Goal: Transaction & Acquisition: Purchase product/service

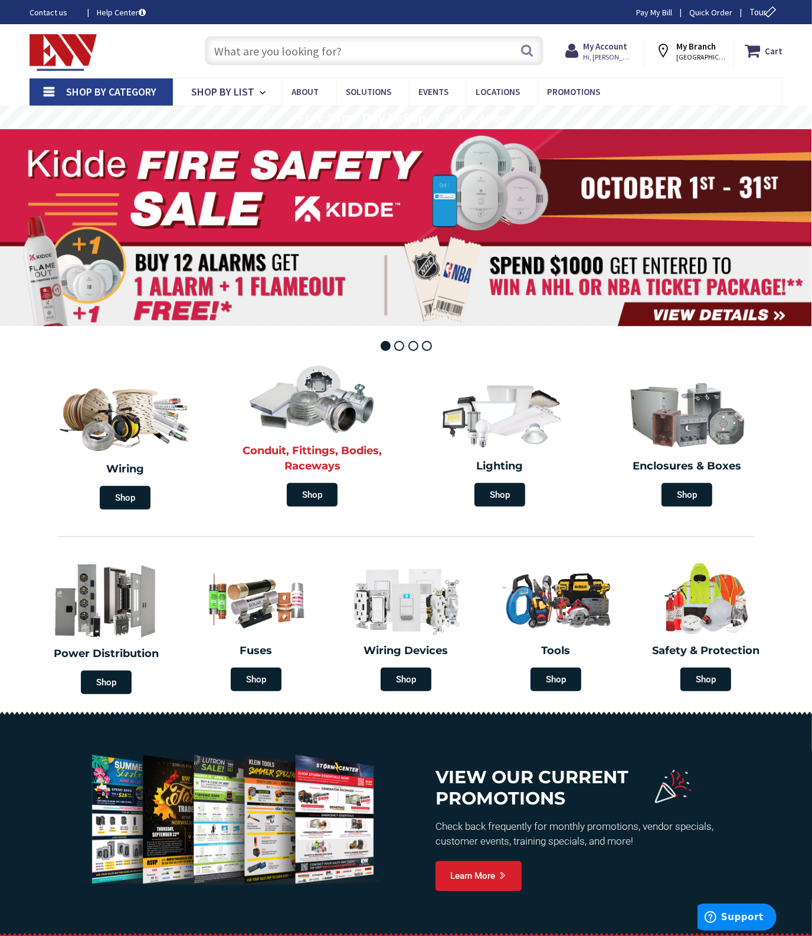
click at [296, 442] on div "Conduit, Fittings, Bodies, Raceways Shop" at bounding box center [313, 436] width 182 height 154
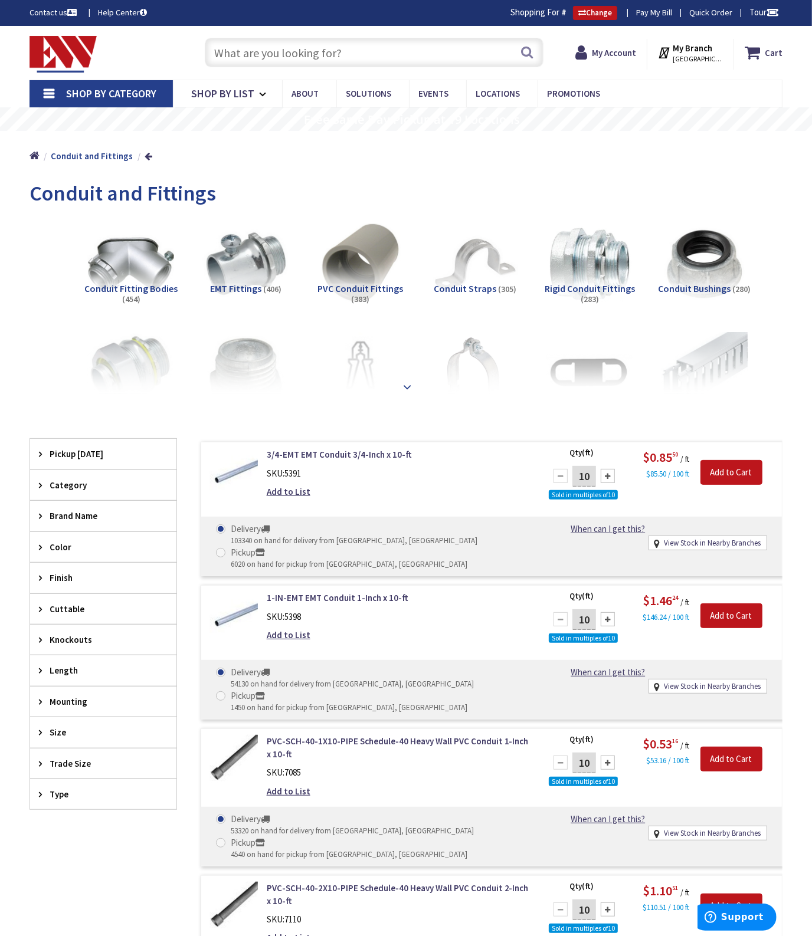
click at [410, 387] on strong at bounding box center [407, 386] width 14 height 13
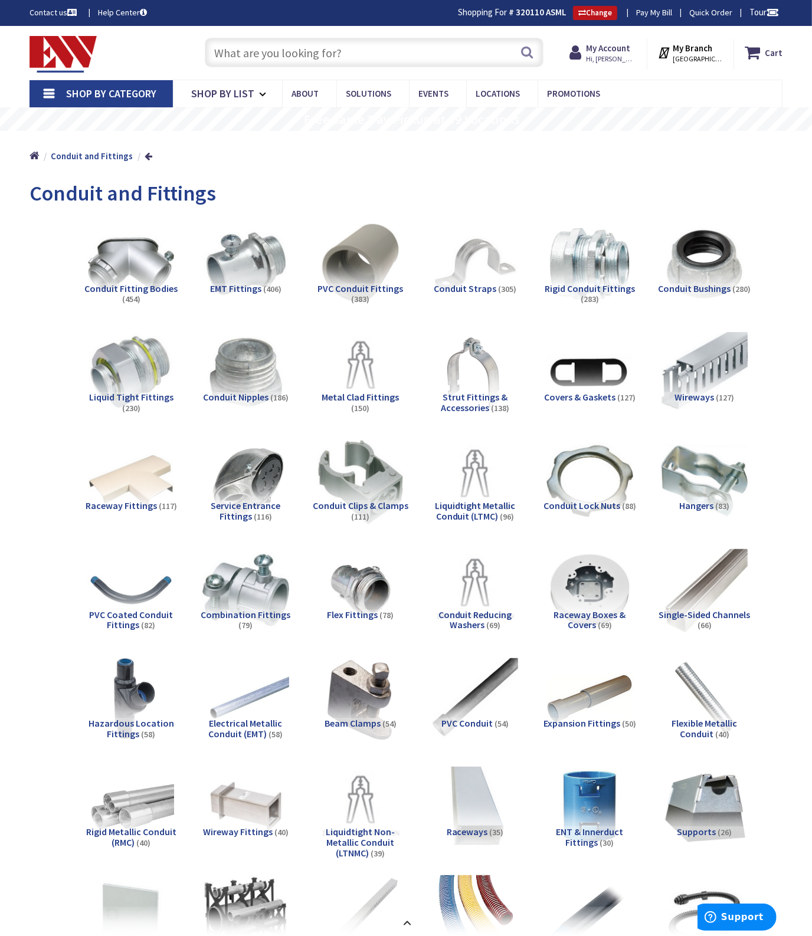
click at [163, 289] on span "Conduit Fitting Bodies" at bounding box center [130, 289] width 93 height 12
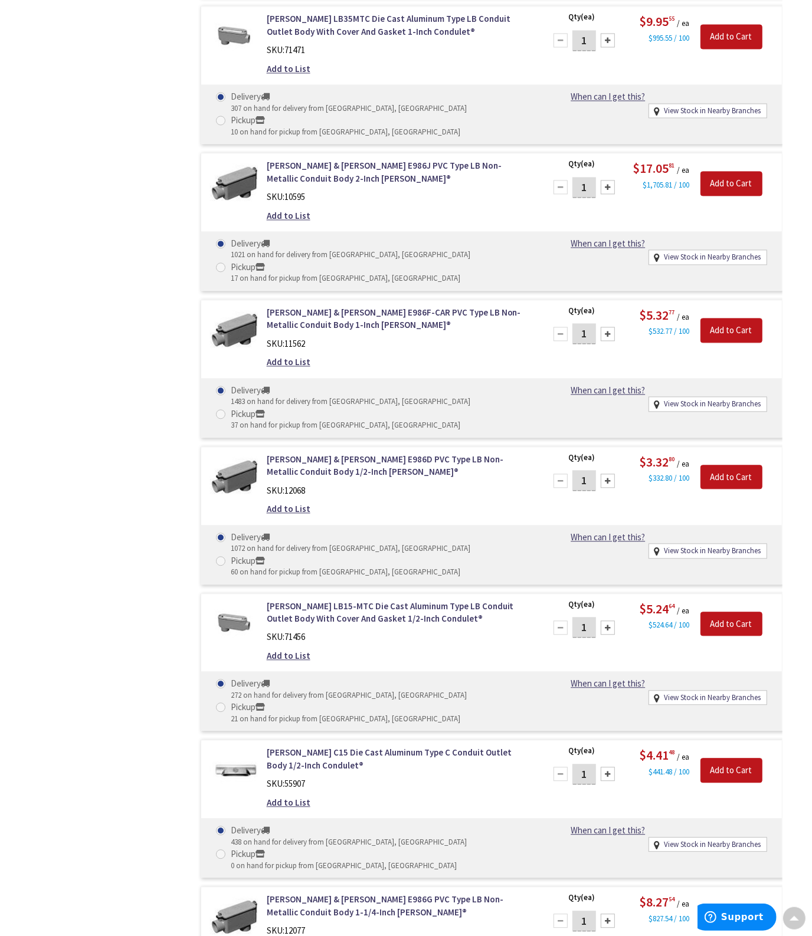
scroll to position [1908, 0]
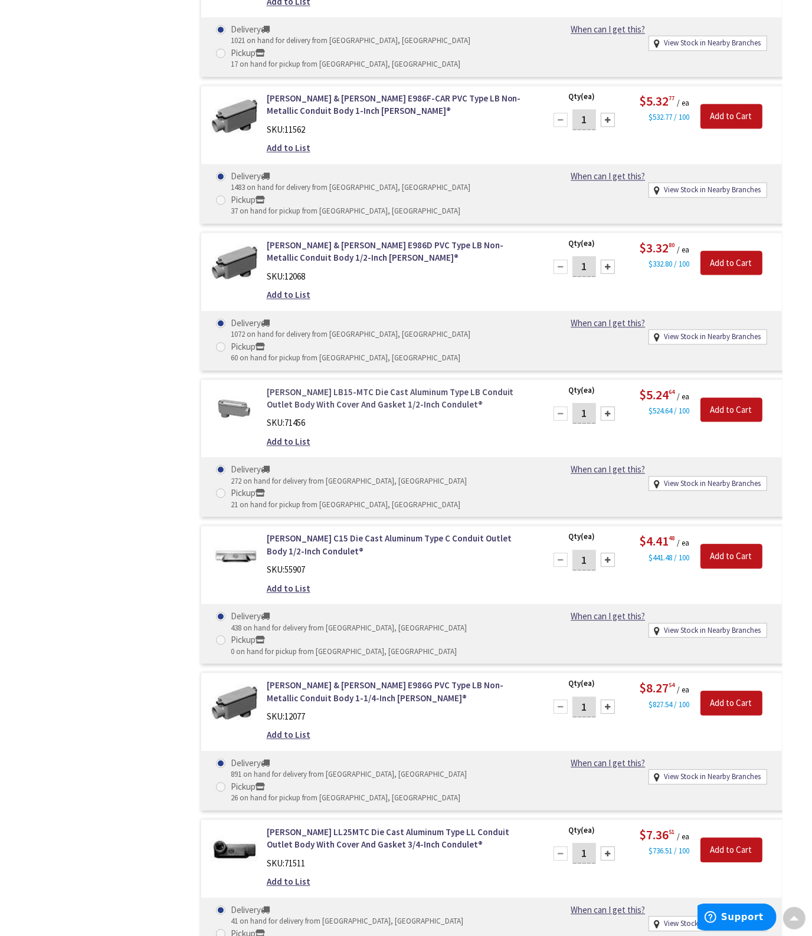
click at [351, 386] on link "[PERSON_NAME] LB15-MTC Die Cast Aluminum Type LB Conduit Outlet Body With Cover…" at bounding box center [399, 398] width 264 height 25
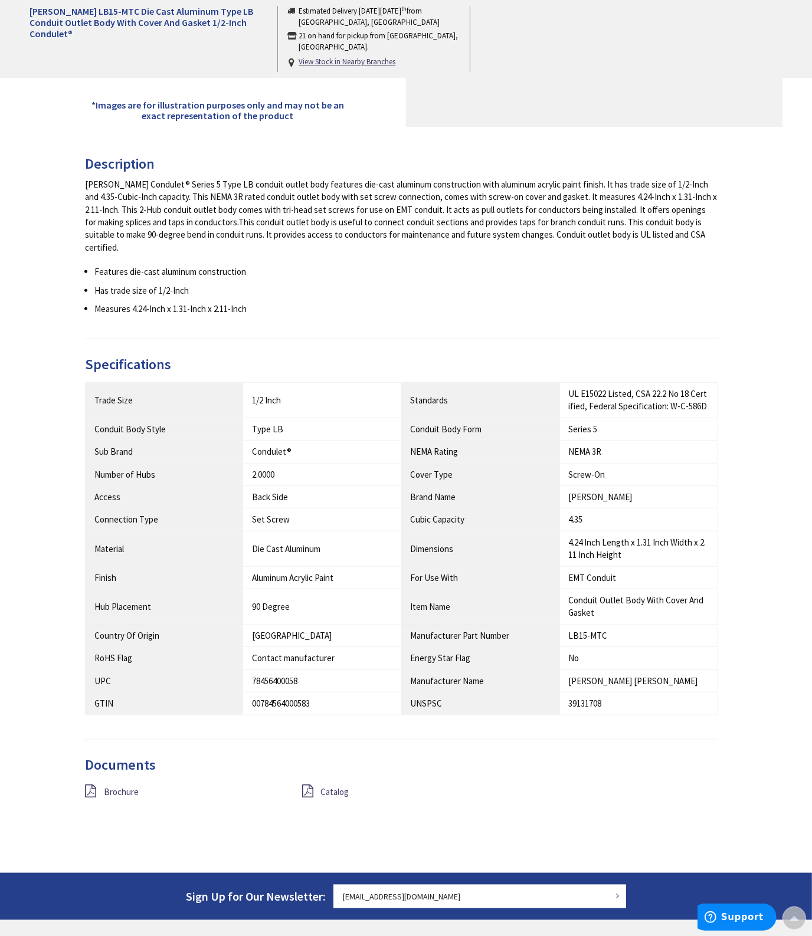
scroll to position [442, 0]
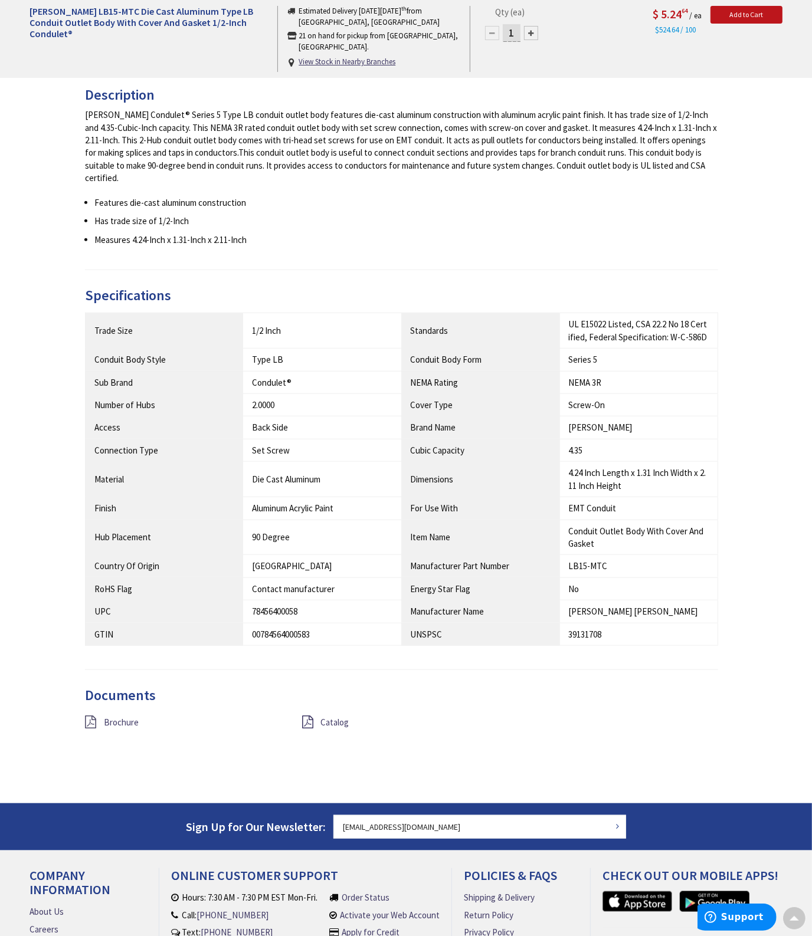
click at [91, 716] on icon at bounding box center [90, 722] width 11 height 13
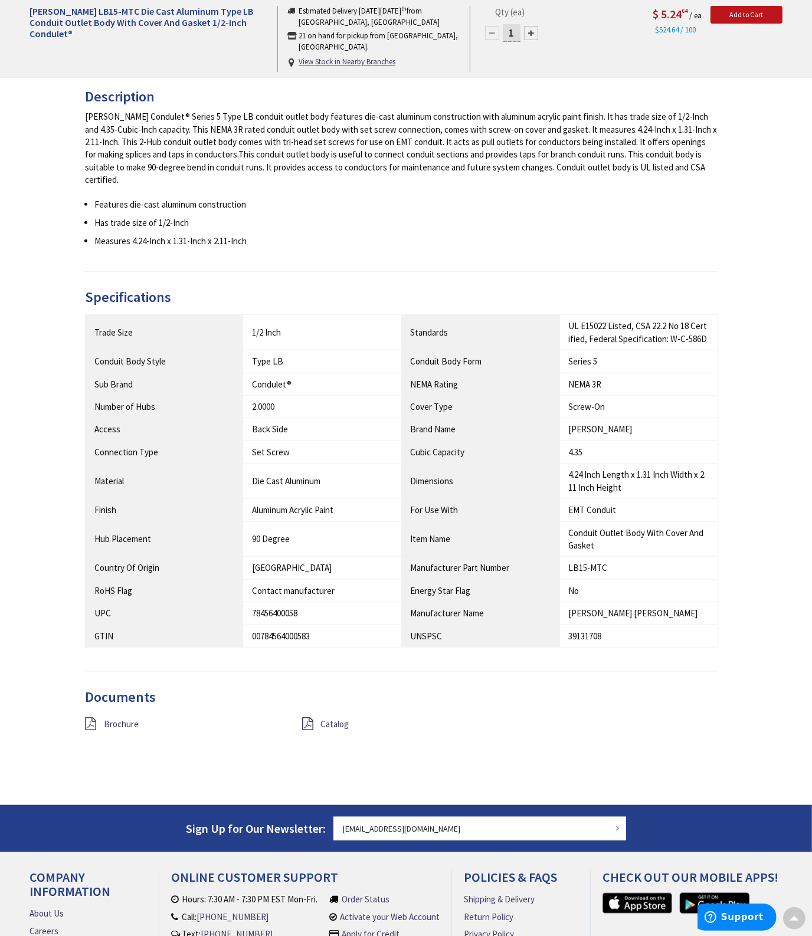
scroll to position [444, 0]
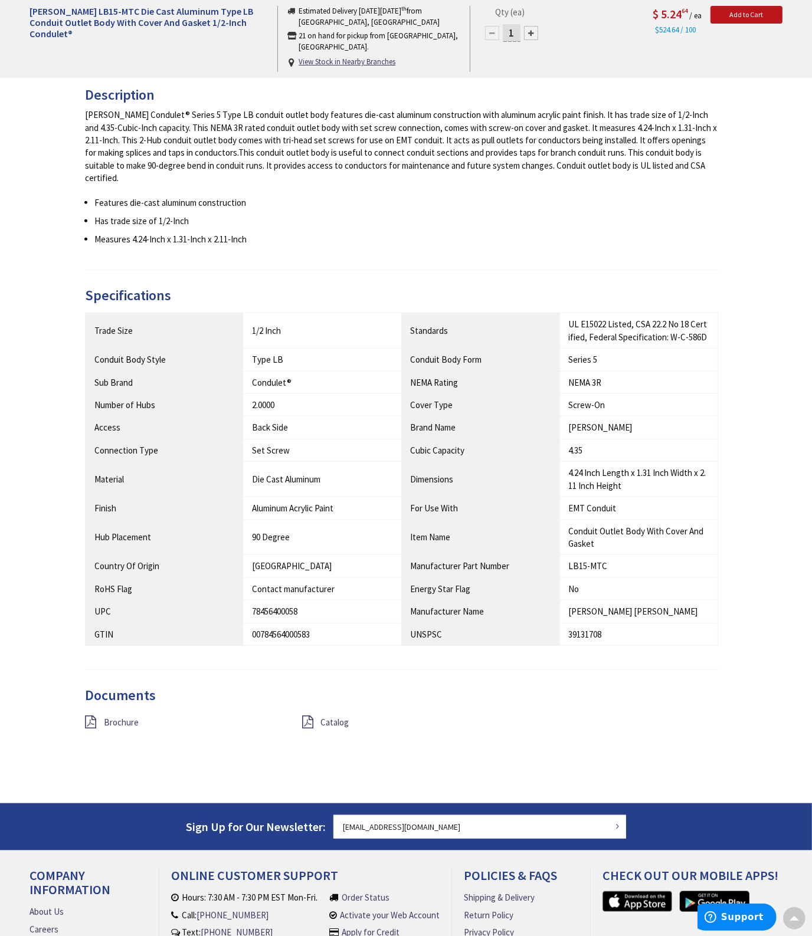
click at [314, 715] on div "Catalog" at bounding box center [401, 722] width 217 height 15
click at [309, 716] on icon at bounding box center [307, 722] width 11 height 13
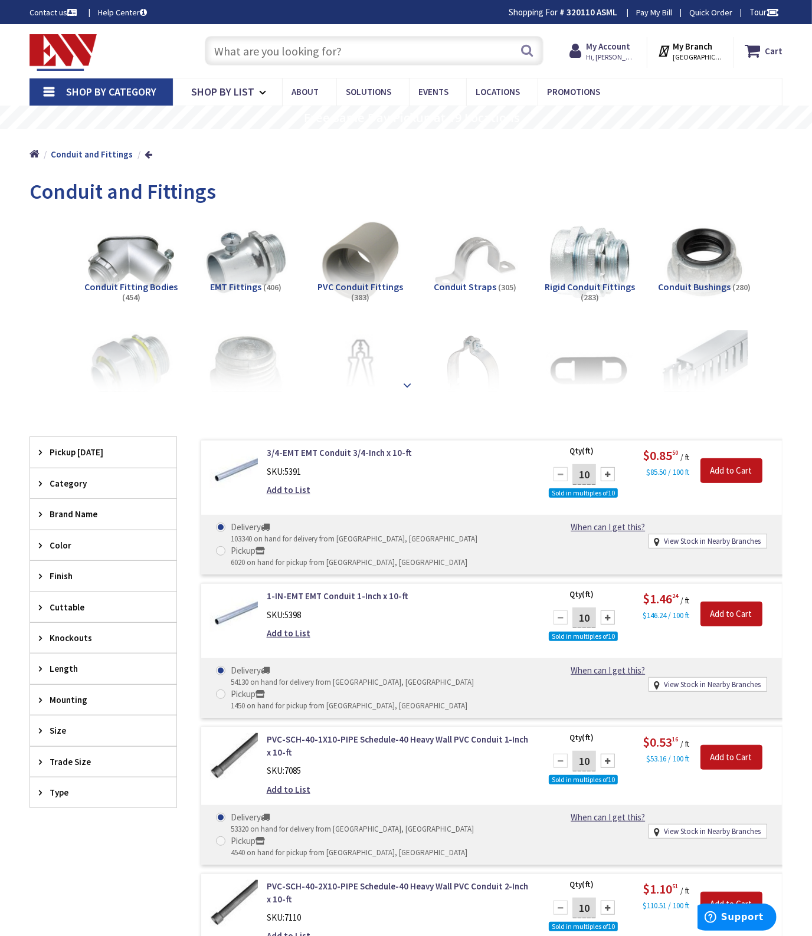
click at [404, 379] on strong at bounding box center [407, 385] width 14 height 13
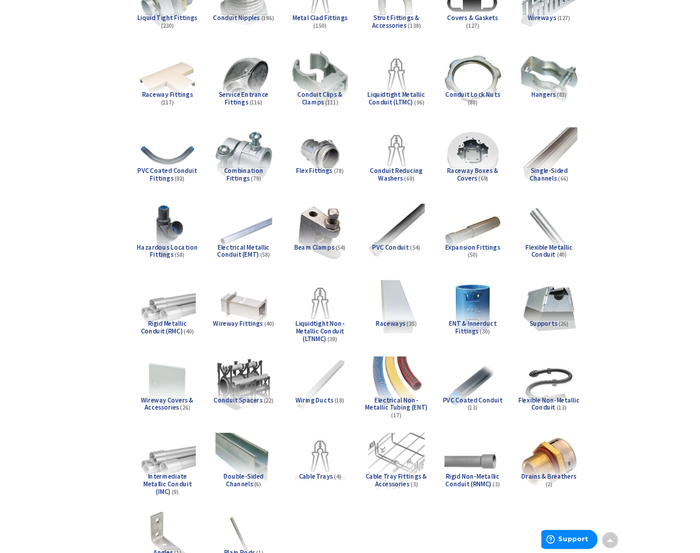
scroll to position [1, 0]
